Goal: Find contact information: Find contact information

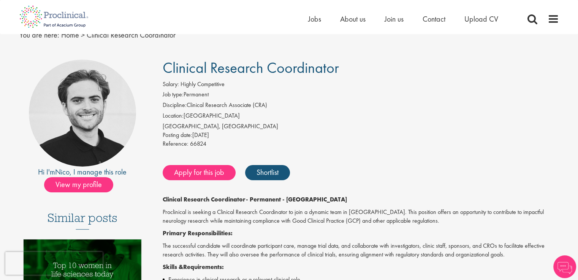
scroll to position [38, 0]
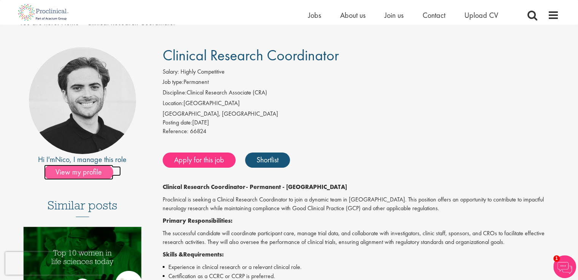
click at [97, 175] on span "View my profile" at bounding box center [78, 172] width 69 height 15
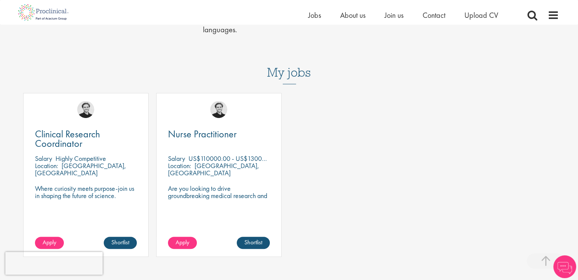
scroll to position [304, 0]
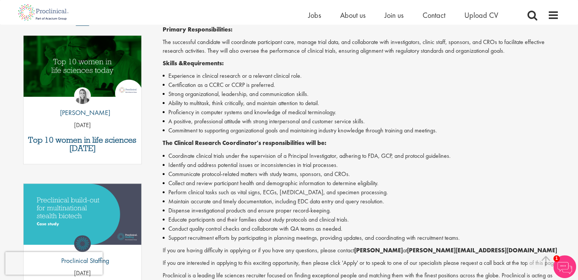
scroll to position [342, 0]
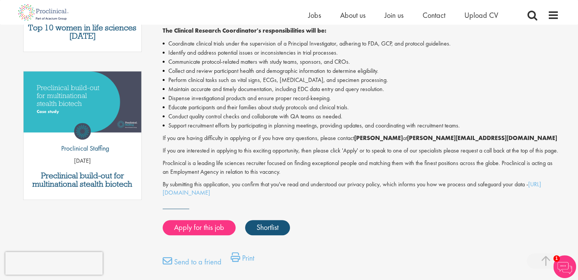
click at [395, 139] on strong "[PERSON_NAME]" at bounding box center [378, 138] width 49 height 8
drag, startPoint x: 395, startPoint y: 139, endPoint x: 371, endPoint y: 139, distance: 23.9
click at [371, 139] on strong "[PERSON_NAME]" at bounding box center [378, 138] width 49 height 8
click at [440, 142] on strong "n.kohlwes@proclinical.com" at bounding box center [482, 138] width 150 height 8
drag, startPoint x: 440, startPoint y: 142, endPoint x: 452, endPoint y: 141, distance: 12.2
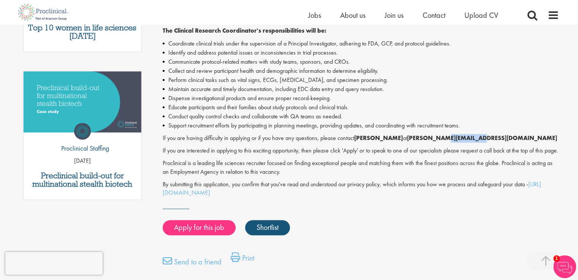
click at [452, 141] on strong "n.kohlwes@proclinical.com" at bounding box center [482, 138] width 150 height 8
click at [198, 142] on p "If you are having difficulty in applying or if you have any questions, please c…" at bounding box center [361, 138] width 396 height 9
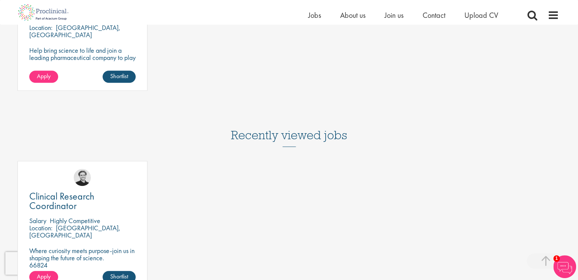
scroll to position [887, 0]
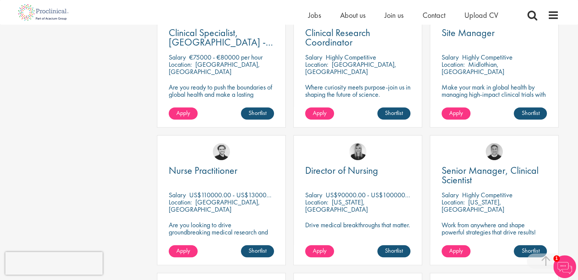
scroll to position [418, 0]
